Goal: Task Accomplishment & Management: Complete application form

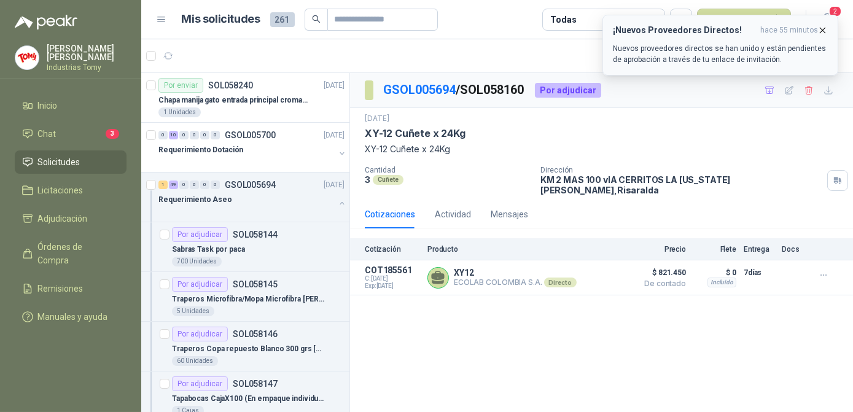
click at [824, 31] on icon "button" at bounding box center [822, 30] width 5 height 5
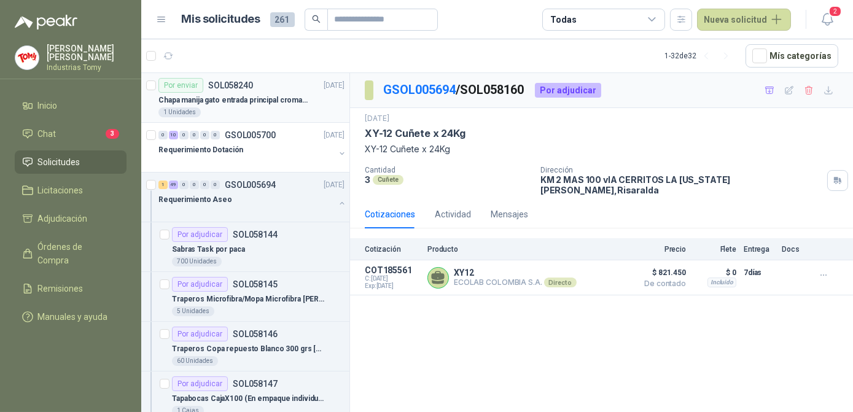
click at [227, 107] on div "1 Unidades" at bounding box center [251, 112] width 186 height 10
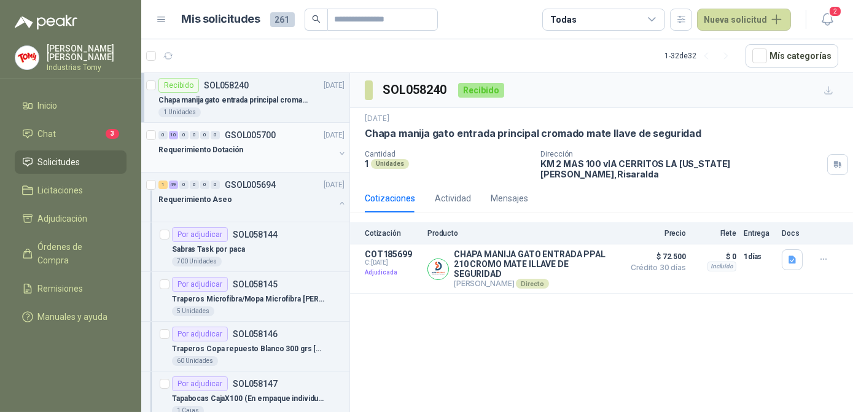
click at [229, 157] on div at bounding box center [246, 162] width 176 height 10
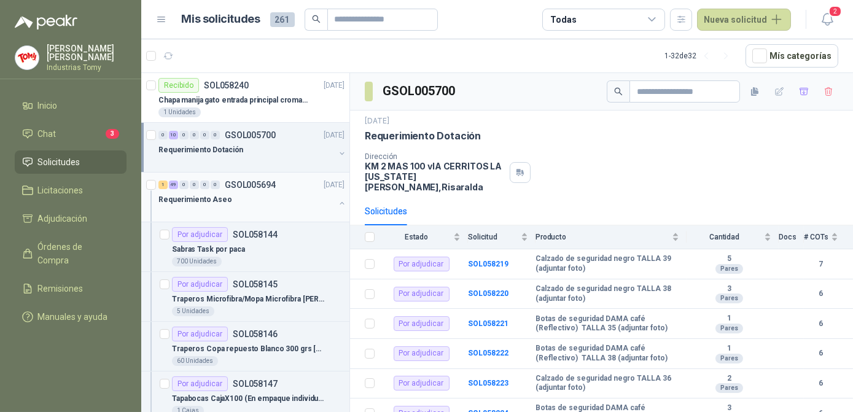
click at [255, 207] on div at bounding box center [246, 212] width 176 height 10
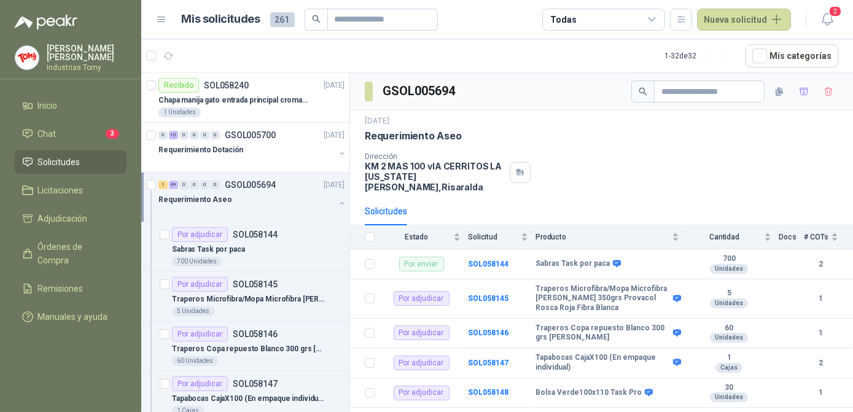
click at [337, 202] on button "button" at bounding box center [342, 203] width 10 height 10
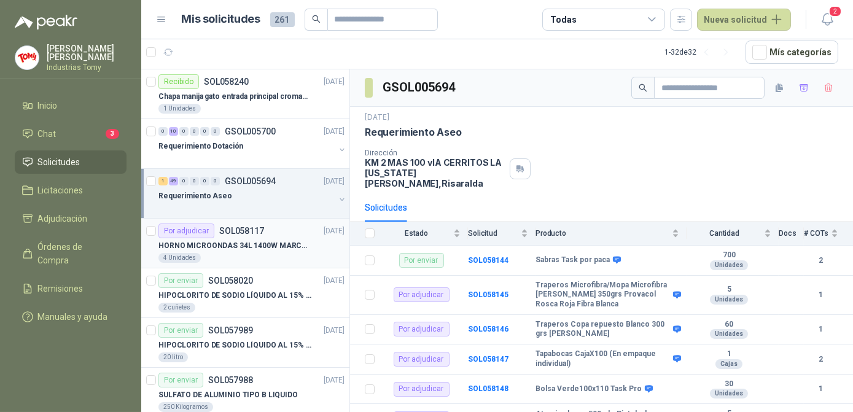
scroll to position [55, 0]
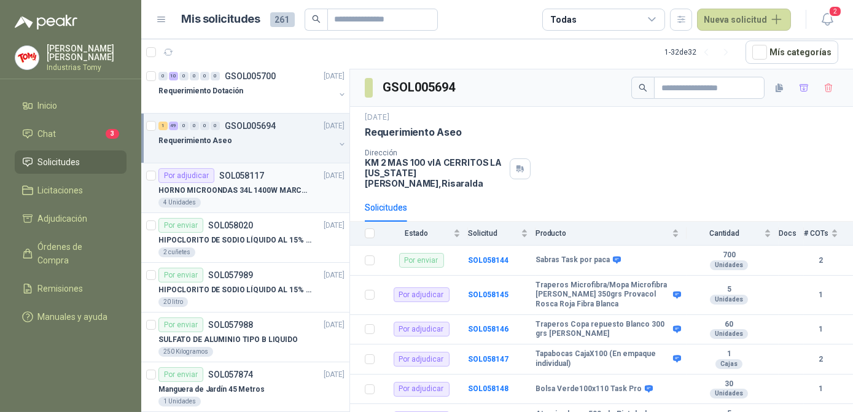
click at [239, 185] on p "HORNO MICROONDAS 34L 1400W MARCA TORNADO." at bounding box center [234, 191] width 153 height 12
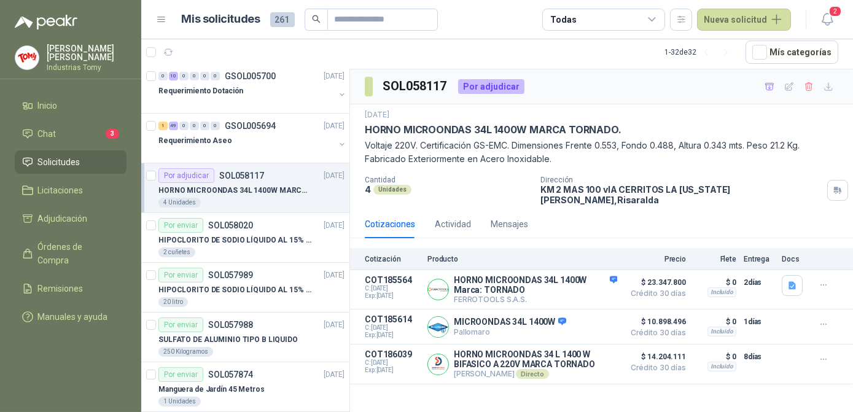
click at [653, 387] on div "SOL058117 Por adjudicar [DATE] HORNO MICROONDAS 34L 1400W MARCA TORNADO. Voltaj…" at bounding box center [601, 240] width 503 height 343
click at [603, 281] on button "Detalles" at bounding box center [588, 289] width 58 height 17
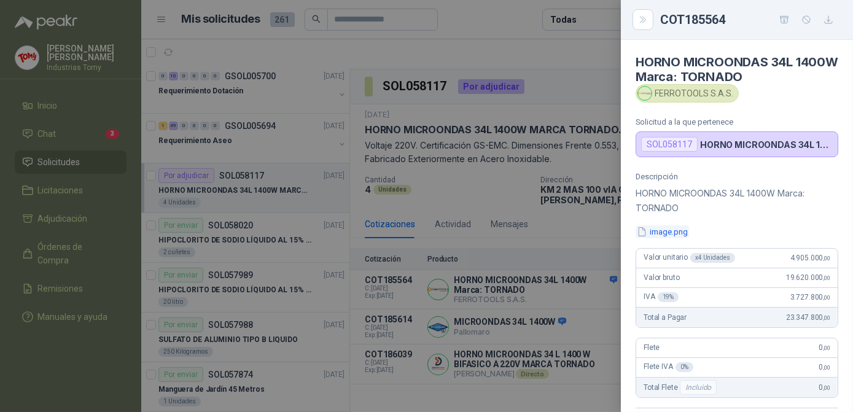
click at [676, 233] on button "image.png" at bounding box center [661, 231] width 53 height 13
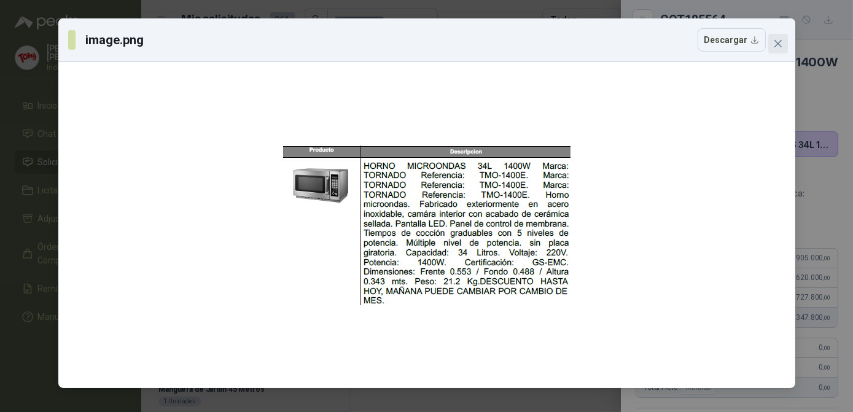
click at [777, 35] on button "Close" at bounding box center [778, 44] width 20 height 20
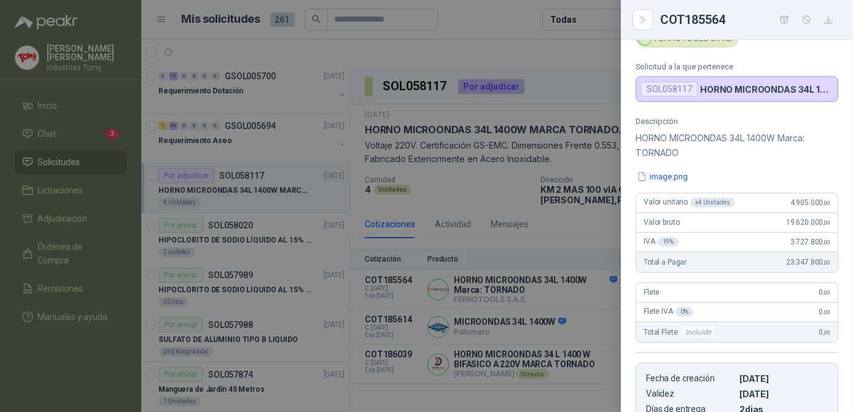
scroll to position [111, 0]
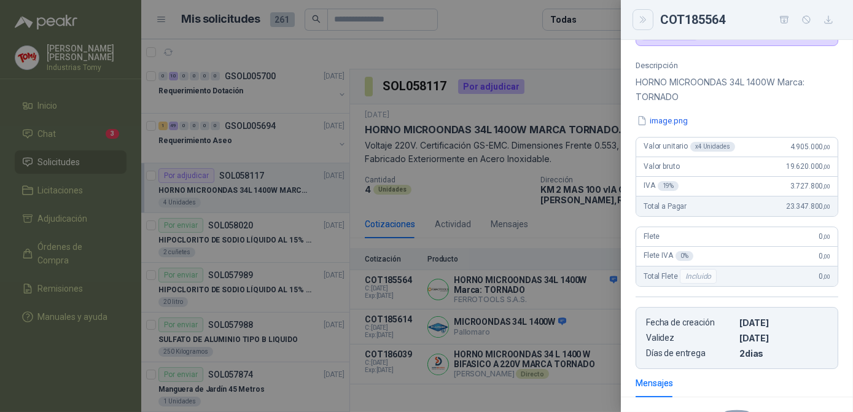
click at [641, 14] on button "Close" at bounding box center [642, 19] width 21 height 21
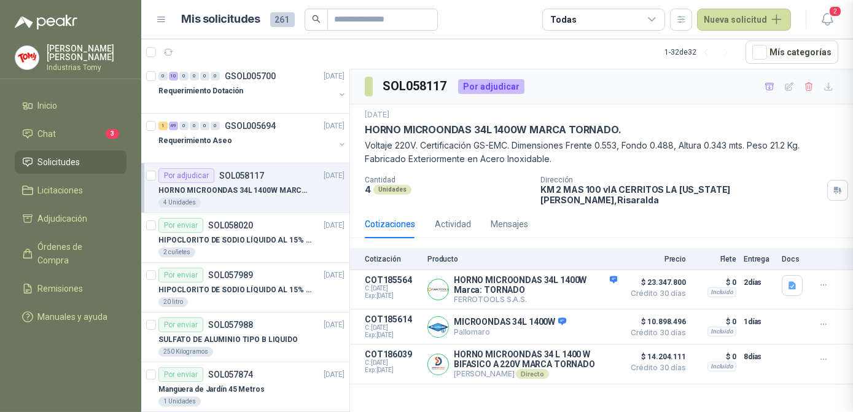
scroll to position [270, 0]
click at [583, 319] on button "Detalles" at bounding box center [588, 327] width 58 height 17
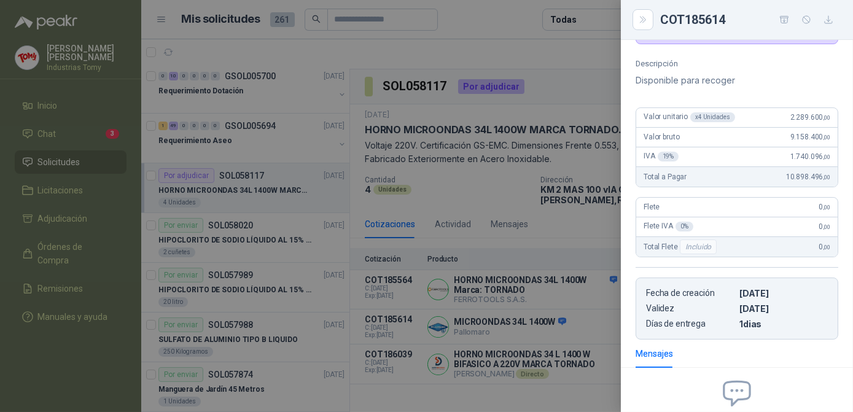
scroll to position [0, 0]
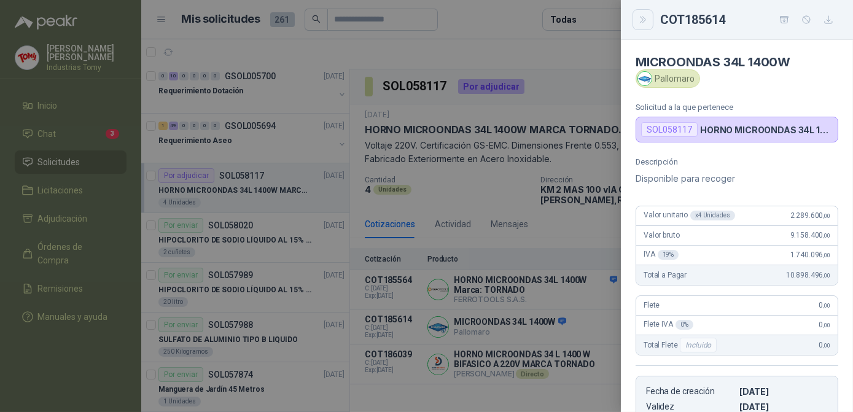
click at [641, 21] on icon "Close" at bounding box center [643, 20] width 10 height 10
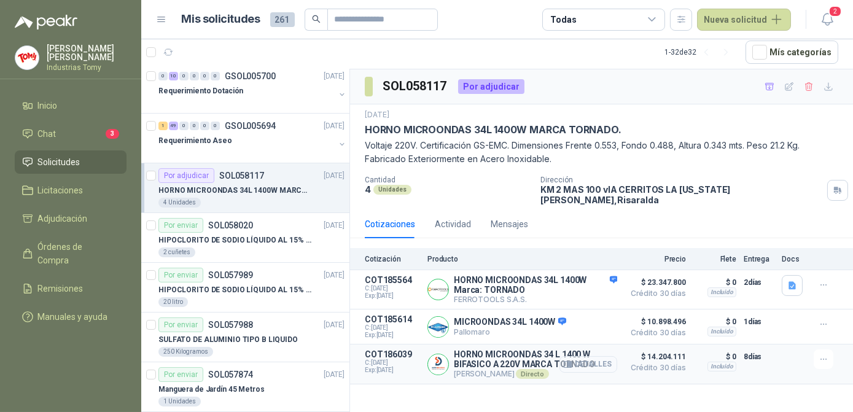
click at [610, 356] on button "Detalles" at bounding box center [588, 364] width 58 height 17
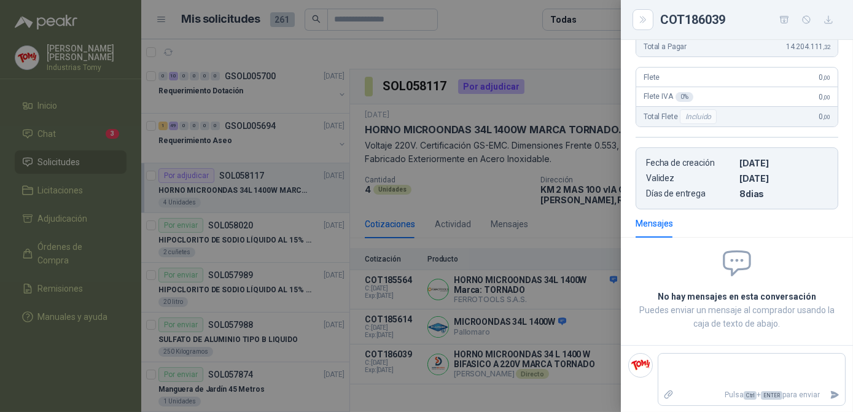
scroll to position [0, 0]
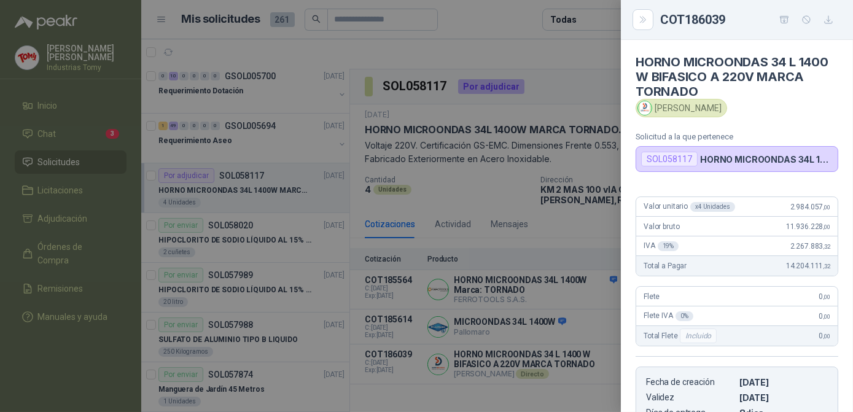
click at [600, 307] on div at bounding box center [426, 206] width 853 height 412
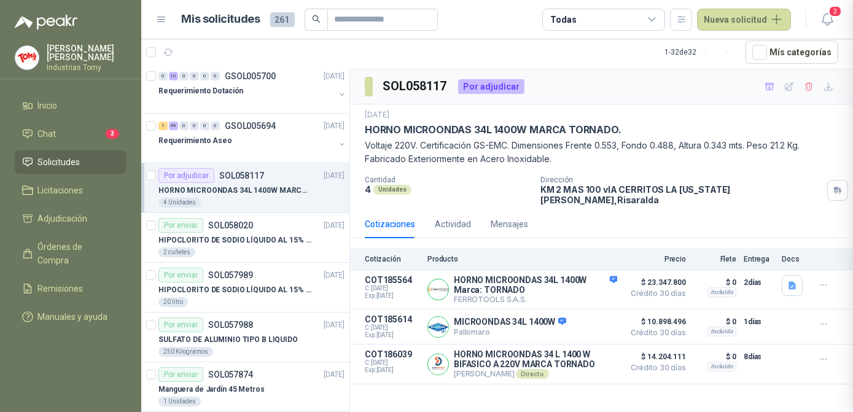
scroll to position [219, 0]
click at [630, 317] on span "$ 10.898.496" at bounding box center [654, 321] width 61 height 15
click at [602, 319] on button "Detalles" at bounding box center [588, 327] width 58 height 17
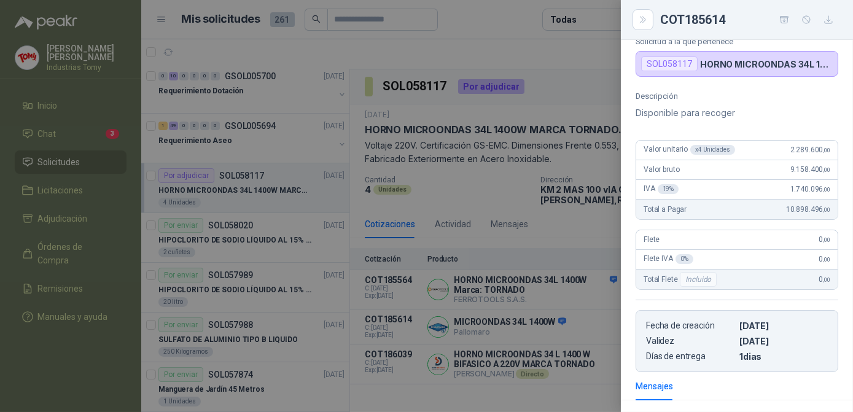
scroll to position [0, 0]
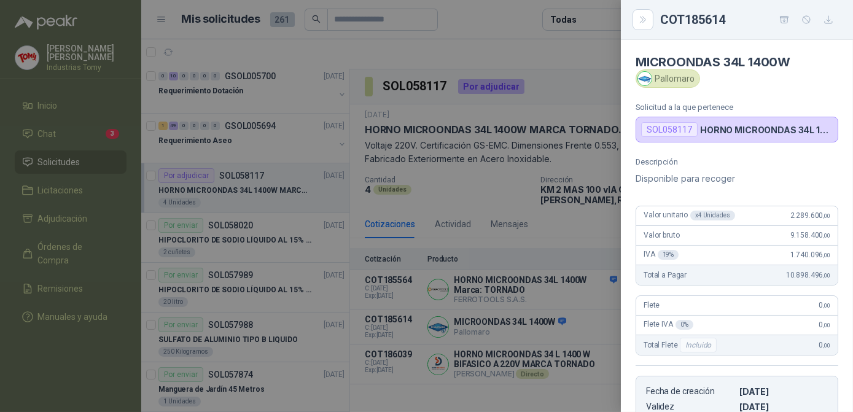
click at [632, 18] on div "COT185614" at bounding box center [737, 20] width 232 height 40
click at [645, 25] on button "Close" at bounding box center [642, 19] width 21 height 21
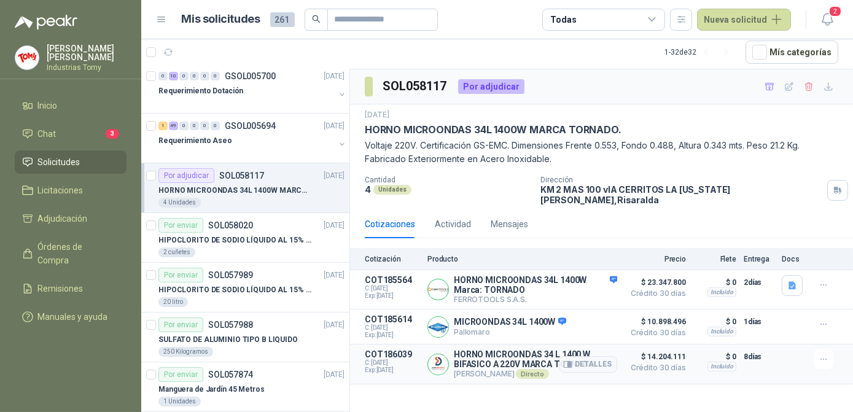
click at [592, 367] on div "Detalles" at bounding box center [588, 363] width 58 height 29
click at [597, 357] on button "Detalles" at bounding box center [588, 364] width 58 height 17
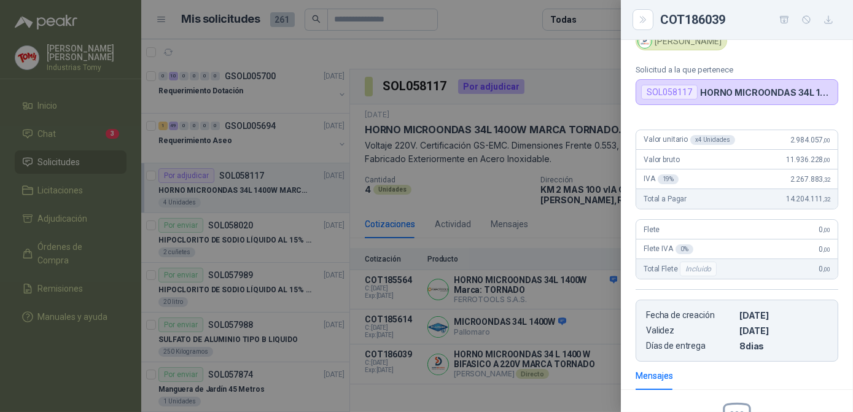
scroll to position [0, 0]
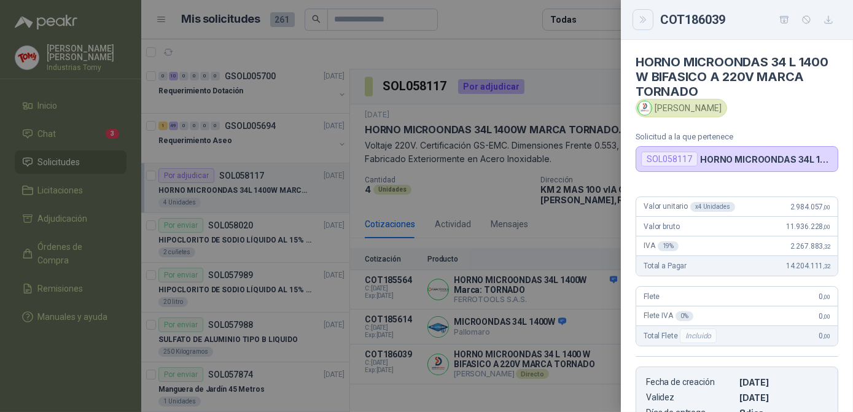
click at [639, 14] on button "Close" at bounding box center [642, 19] width 21 height 21
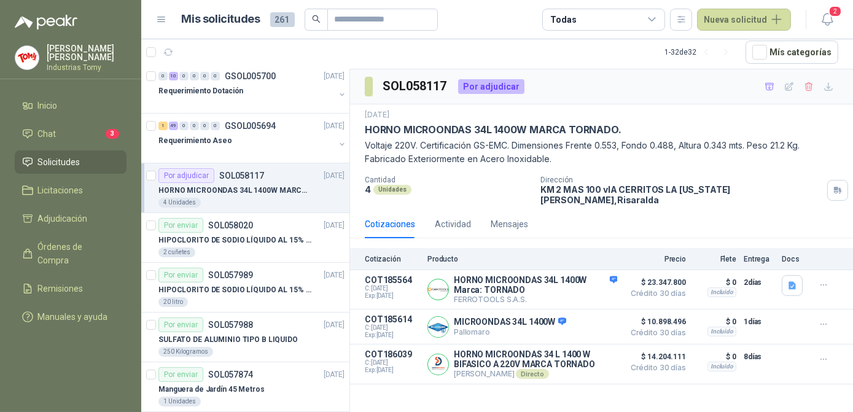
click at [615, 143] on p "Voltaje 220V. Certificación GS-EMC. Dimensiones Frente 0.553, Fondo 0.488, Altu…" at bounding box center [601, 152] width 473 height 27
click at [587, 319] on button "Detalles" at bounding box center [588, 327] width 58 height 17
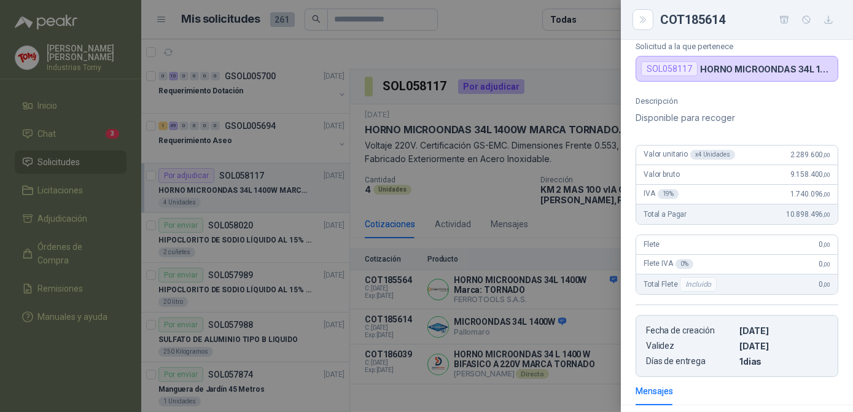
scroll to position [5, 0]
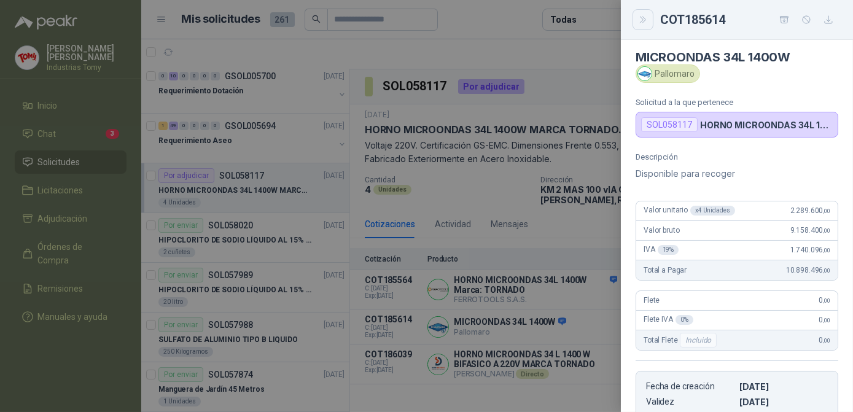
click at [641, 19] on icon "Close" at bounding box center [643, 20] width 10 height 10
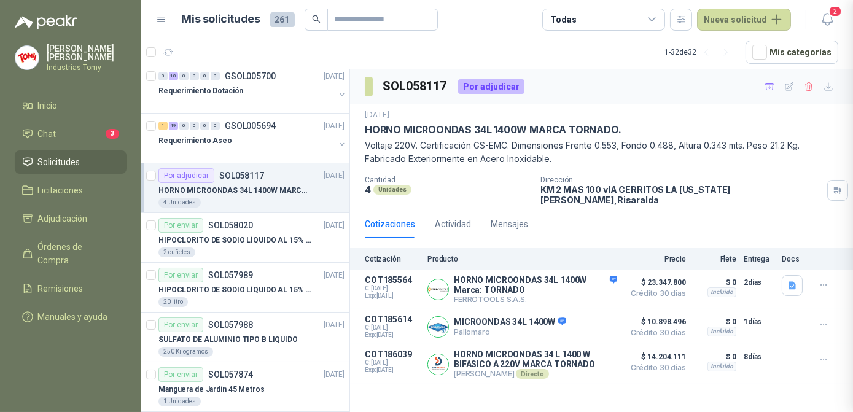
scroll to position [228, 0]
click at [578, 319] on button "Detalles" at bounding box center [588, 327] width 58 height 17
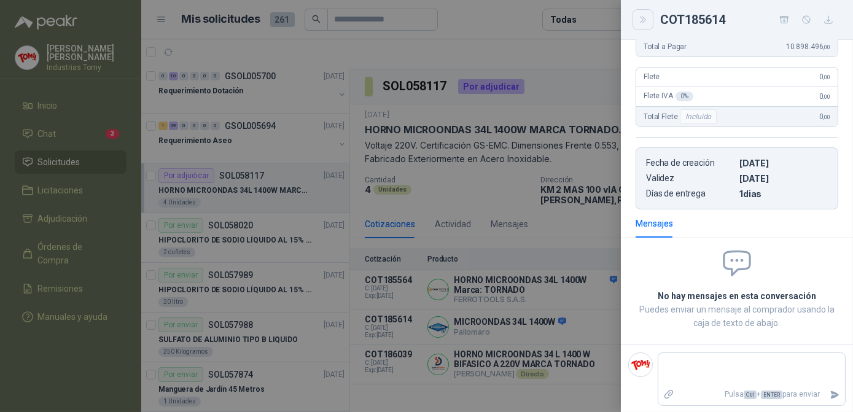
click at [638, 25] on button "Close" at bounding box center [642, 19] width 21 height 21
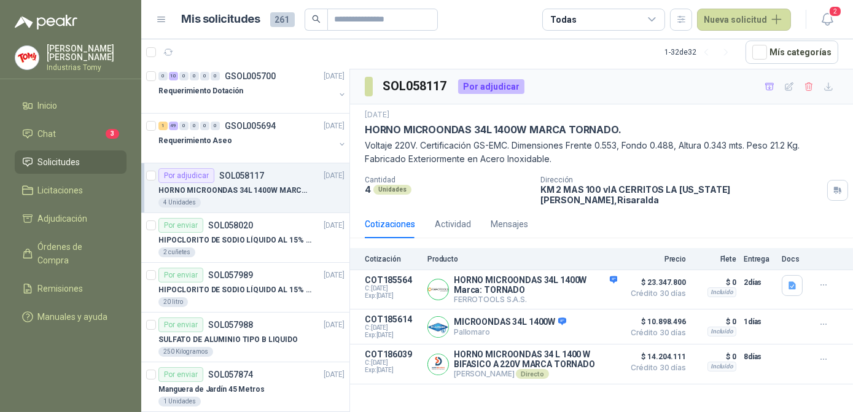
click at [648, 393] on div "SOL058117 Por adjudicar [DATE] HORNO MICROONDAS 34L 1400W MARCA TORNADO. Voltaj…" at bounding box center [601, 240] width 503 height 343
click at [624, 397] on div "SOL058117 Por adjudicar [DATE] HORNO MICROONDAS 34L 1400W MARCA TORNADO. Voltaj…" at bounding box center [601, 240] width 503 height 343
click at [672, 395] on div "SOL058117 Por adjudicar [DATE] HORNO MICROONDAS 34L 1400W MARCA TORNADO. Voltaj…" at bounding box center [601, 240] width 503 height 343
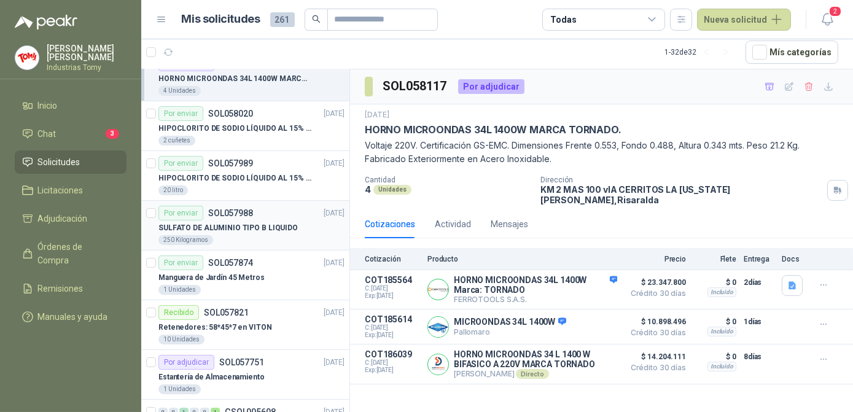
scroll to position [223, 0]
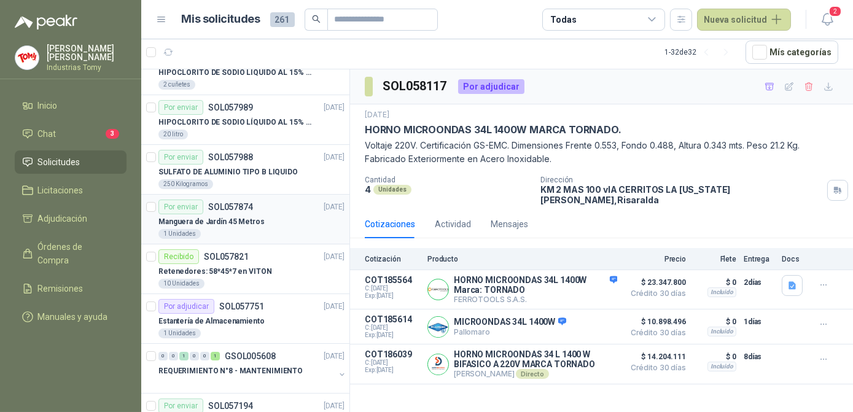
click at [275, 217] on div "Manguera de Jardín 45 Metros" at bounding box center [251, 221] width 186 height 15
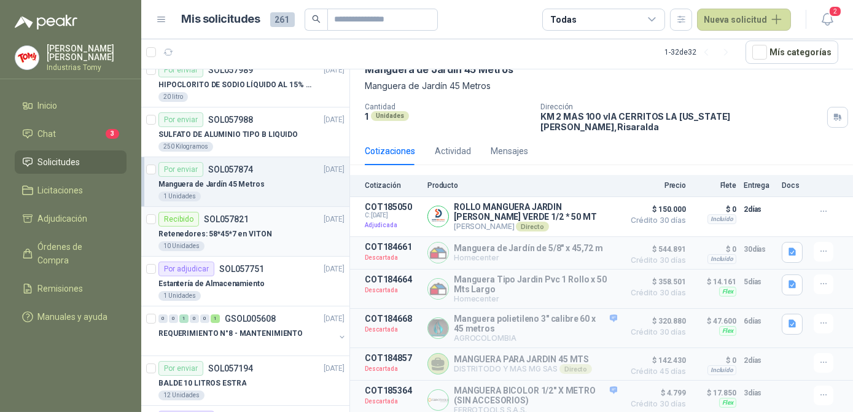
scroll to position [279, 0]
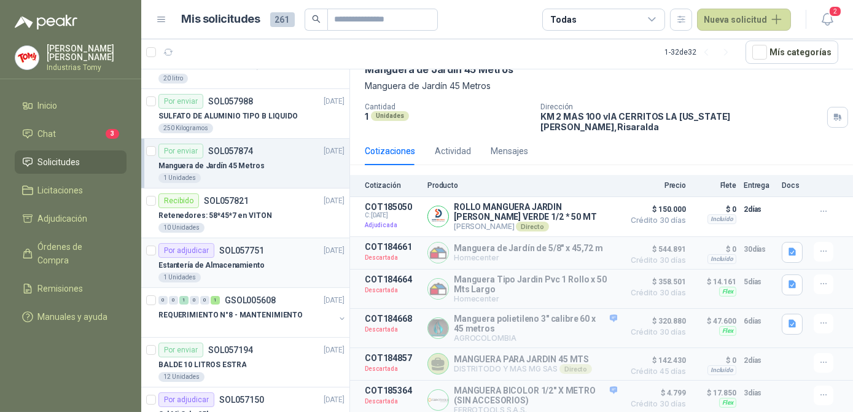
click at [267, 273] on div "1 Unidades" at bounding box center [251, 278] width 186 height 10
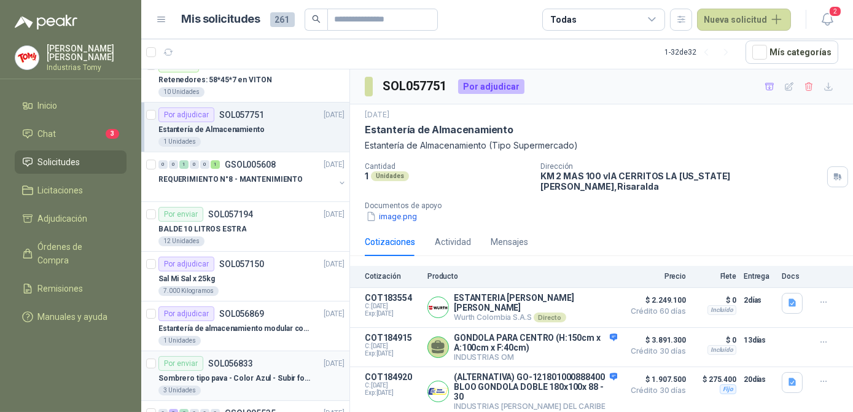
scroll to position [446, 0]
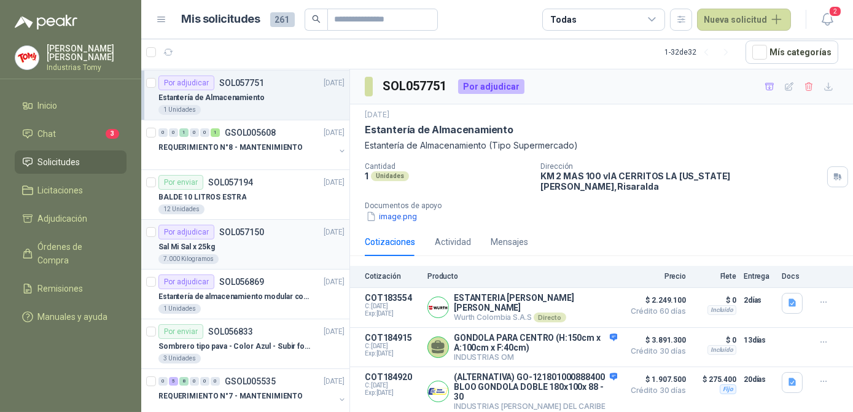
click at [263, 240] on div "Sal Mi Sal x 25kg" at bounding box center [251, 246] width 186 height 15
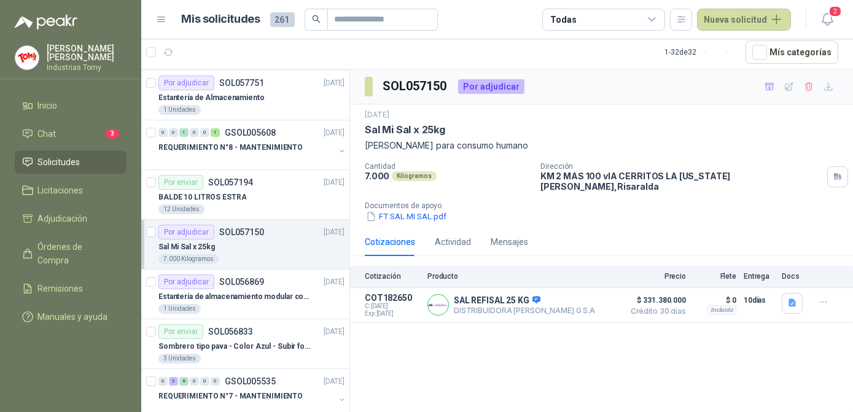
drag, startPoint x: 241, startPoint y: 215, endPoint x: 232, endPoint y: 228, distance: 15.3
click at [232, 228] on p "SOL057150" at bounding box center [241, 232] width 45 height 9
click at [491, 347] on div "SOL057150 Por adjudicar [DATE] Sal Mi Sal x 25kg Sal Mi Sal para consumo humano…" at bounding box center [601, 240] width 503 height 343
click at [238, 295] on p "Estantería de almacenamiento modular con organizadores abiertos" at bounding box center [234, 297] width 153 height 12
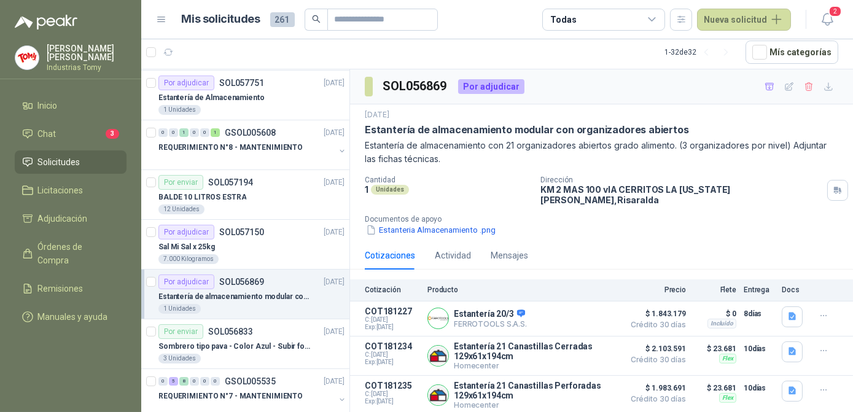
click at [565, 241] on div "Cotizaciones Actividad Mensajes" at bounding box center [601, 255] width 473 height 28
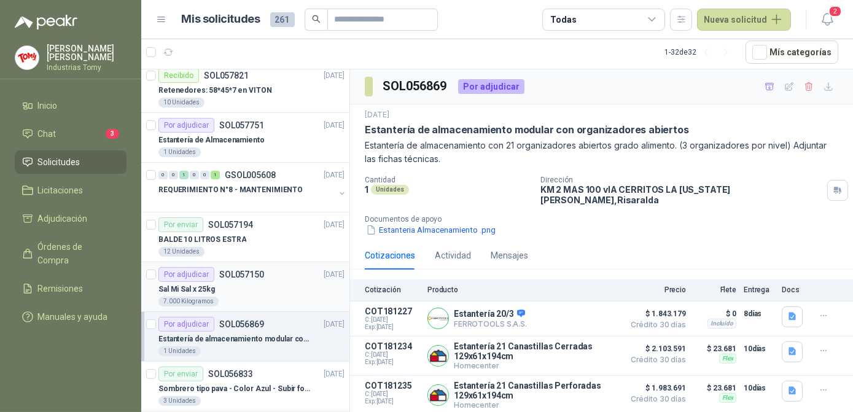
scroll to position [446, 0]
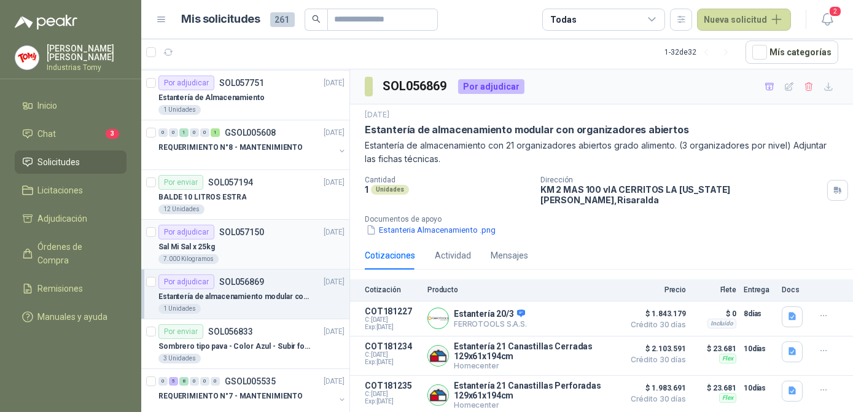
click at [246, 243] on div "Sal Mi Sal x 25kg" at bounding box center [251, 246] width 186 height 15
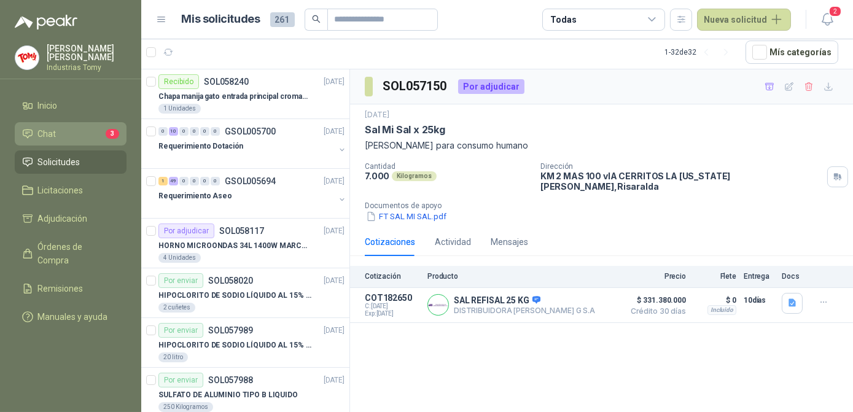
click at [85, 127] on li "Chat 3" at bounding box center [70, 134] width 97 height 14
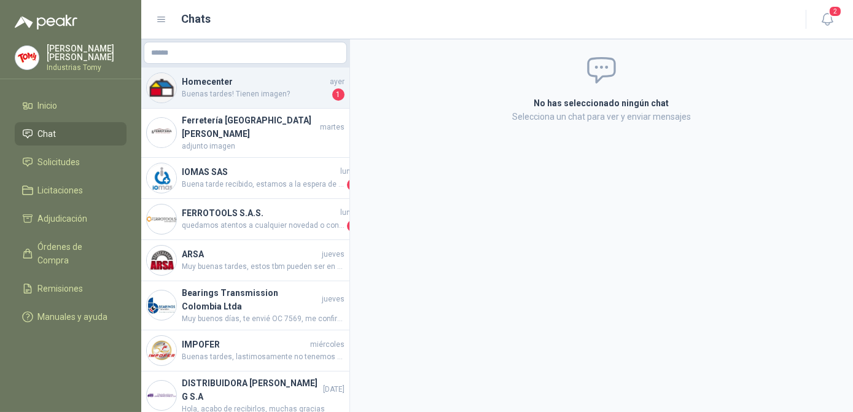
click at [258, 78] on h4 "Homecenter" at bounding box center [254, 82] width 145 height 14
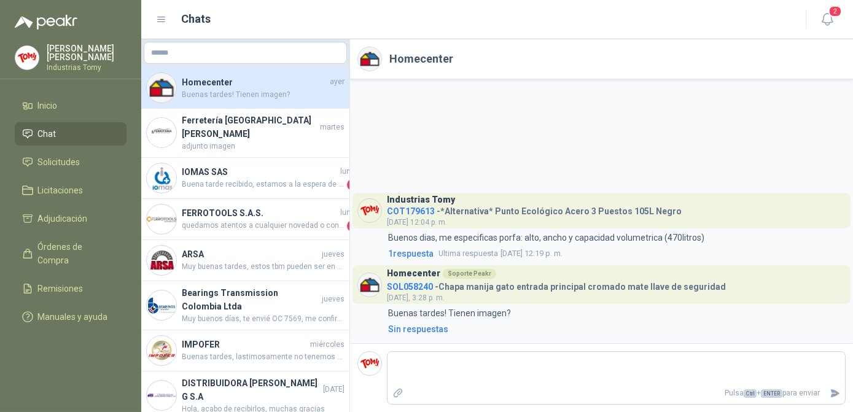
click at [60, 128] on li "Chat" at bounding box center [70, 134] width 97 height 14
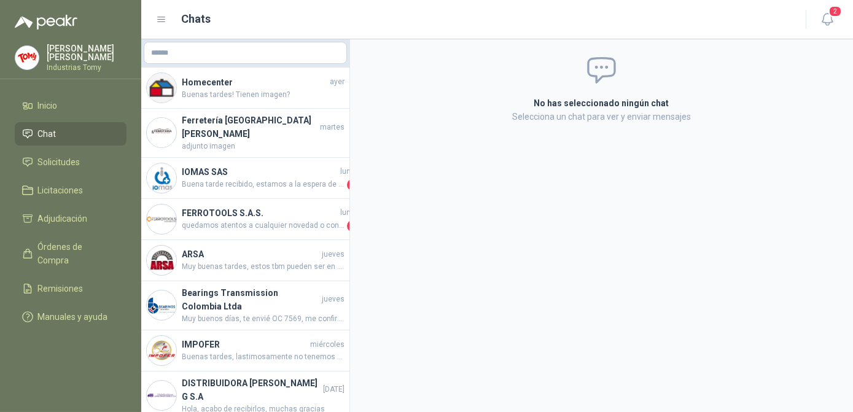
click at [696, 239] on div "No has seleccionado ningún chat Selecciona un chat para ver y enviar mensajes" at bounding box center [601, 225] width 503 height 373
click at [42, 157] on span "Solicitudes" at bounding box center [59, 162] width 42 height 14
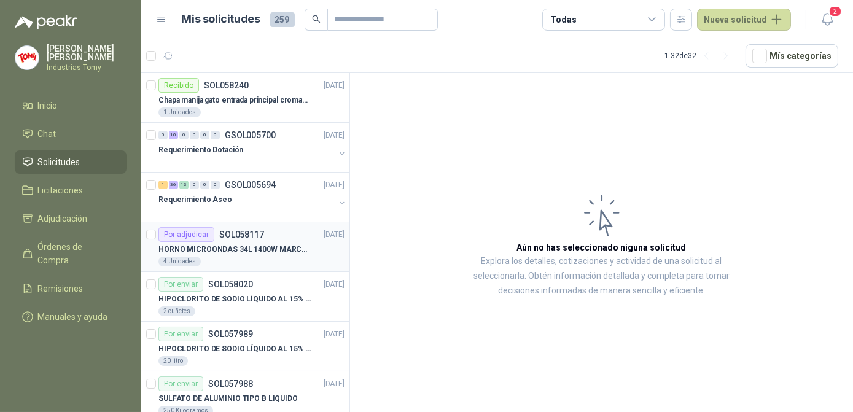
click at [246, 252] on p "HORNO MICROONDAS 34L 1400W MARCA TORNADO." at bounding box center [234, 250] width 153 height 12
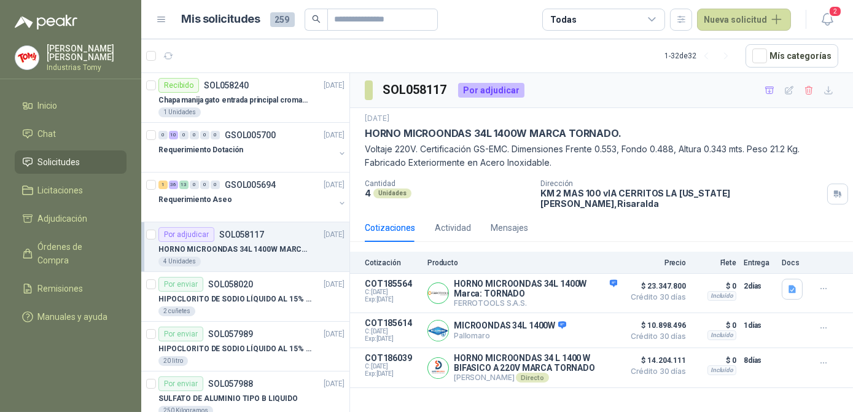
click at [502, 234] on div "Cotizaciones Actividad Mensajes Cotización Producto Precio Flete Entrega Docs C…" at bounding box center [601, 301] width 503 height 174
drag, startPoint x: 355, startPoint y: 215, endPoint x: 527, endPoint y: 223, distance: 172.0
click at [527, 223] on div "Cotizaciones Actividad Mensajes" at bounding box center [601, 228] width 503 height 28
drag, startPoint x: 527, startPoint y: 223, endPoint x: 629, endPoint y: 238, distance: 103.0
click at [629, 238] on div "Cotizaciones Actividad Mensajes Cotización Producto Precio Flete Entrega Docs C…" at bounding box center [601, 301] width 503 height 174
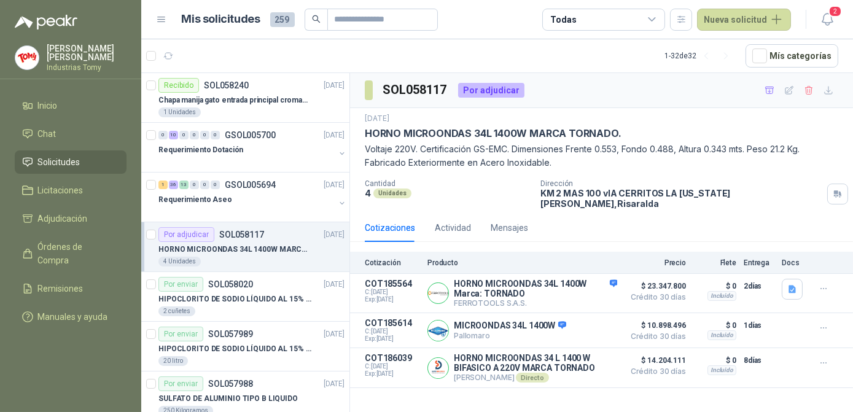
click at [629, 238] on div "Cotizaciones Actividad Mensajes Cotización Producto Precio Flete Entrega Docs C…" at bounding box center [601, 301] width 503 height 174
click at [714, 20] on button "Nueva solicitud" at bounding box center [744, 20] width 94 height 22
click at [728, 43] on link "Solicitud" at bounding box center [759, 49] width 104 height 21
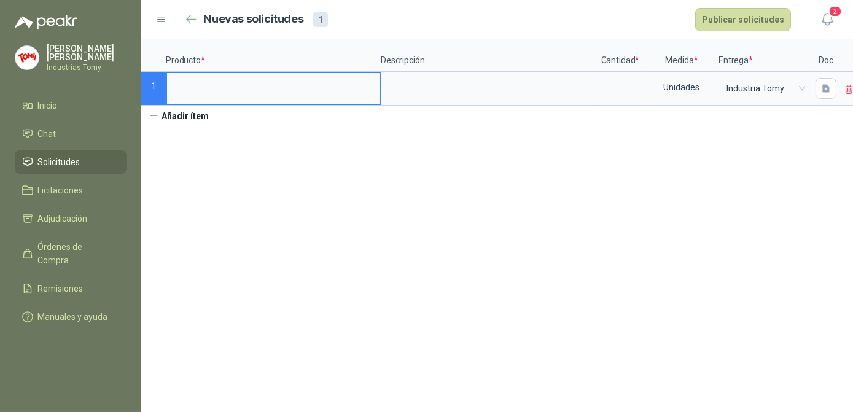
click at [205, 88] on input at bounding box center [273, 85] width 212 height 24
